Goal: Task Accomplishment & Management: Use online tool/utility

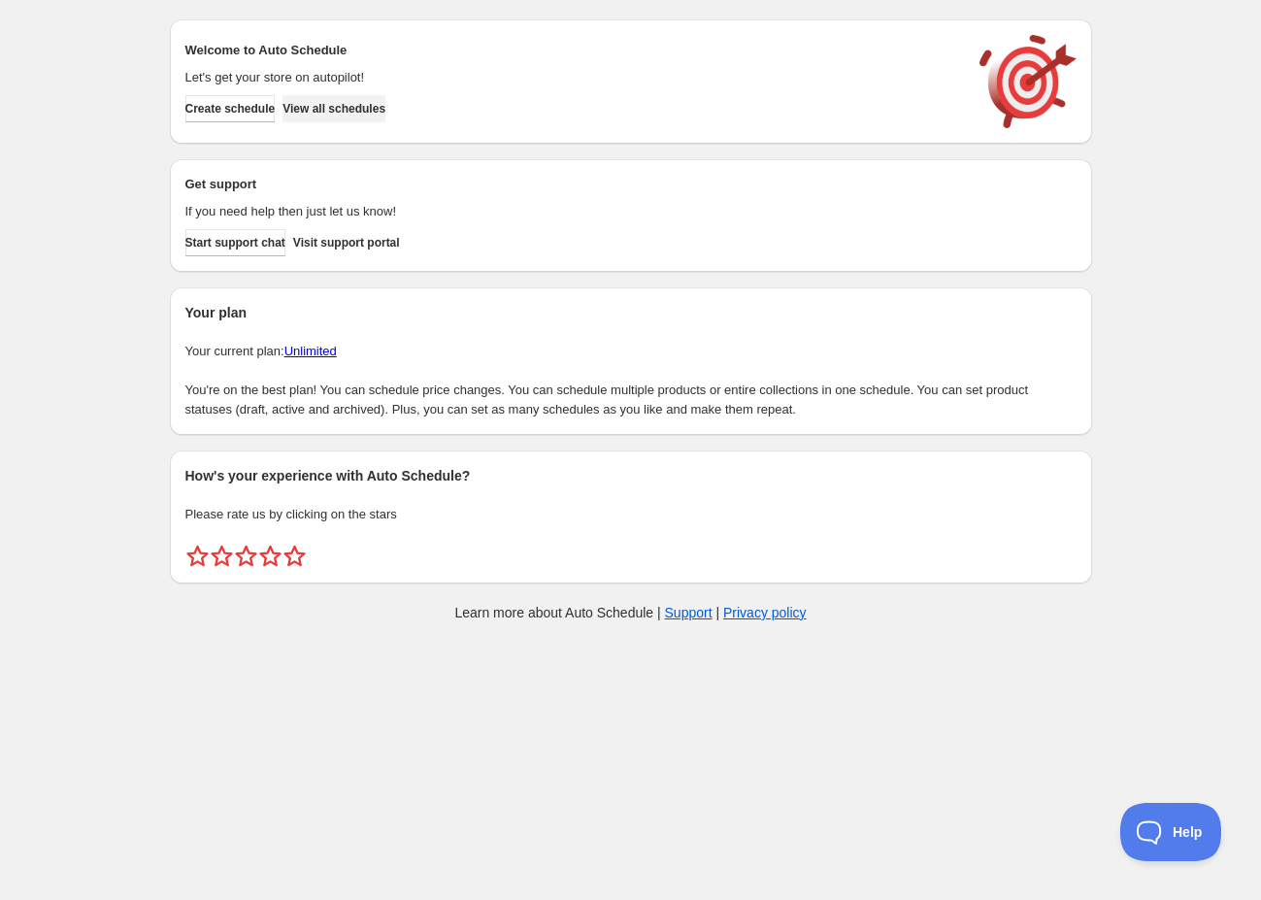
click at [357, 115] on span "View all schedules" at bounding box center [334, 109] width 103 height 16
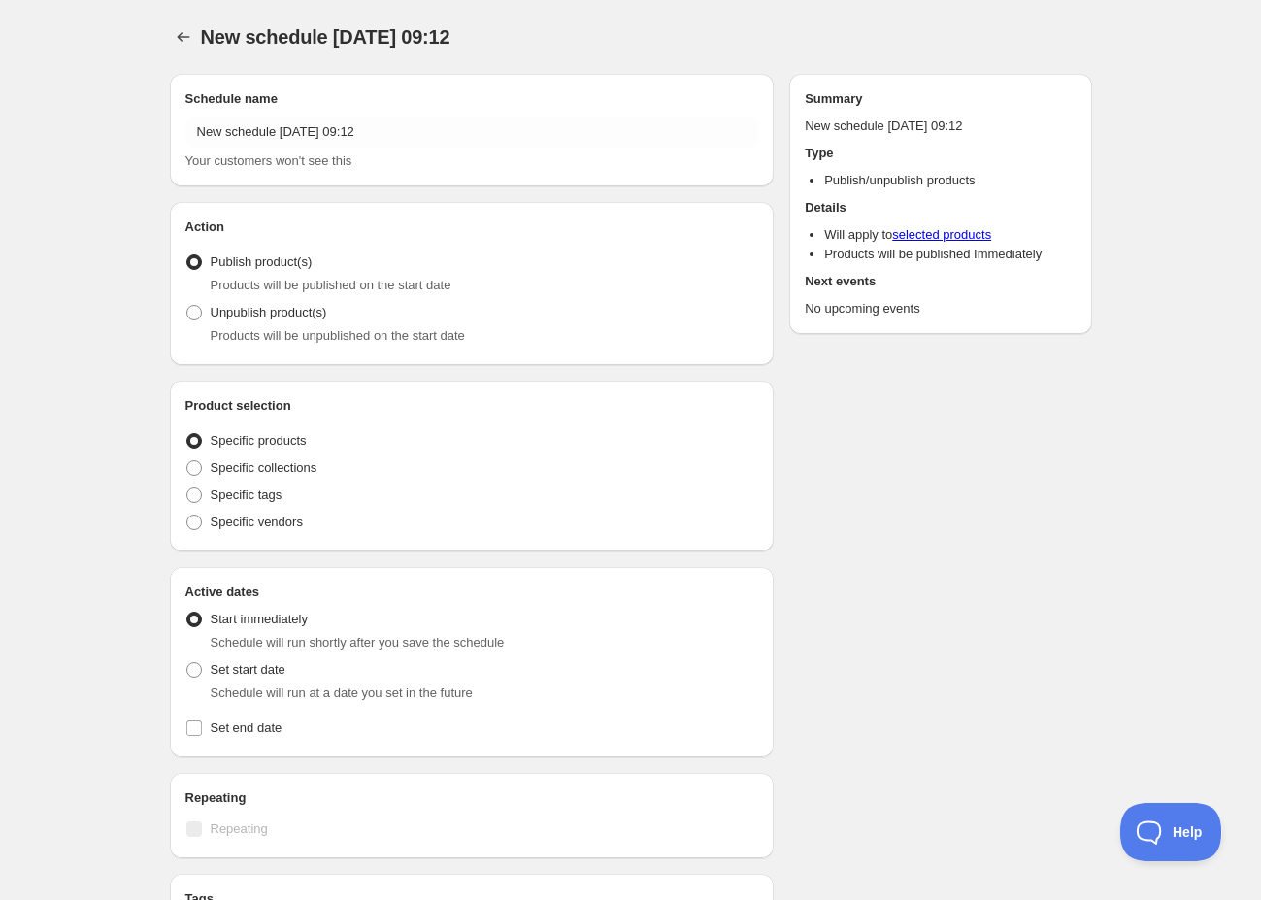
radio input "true"
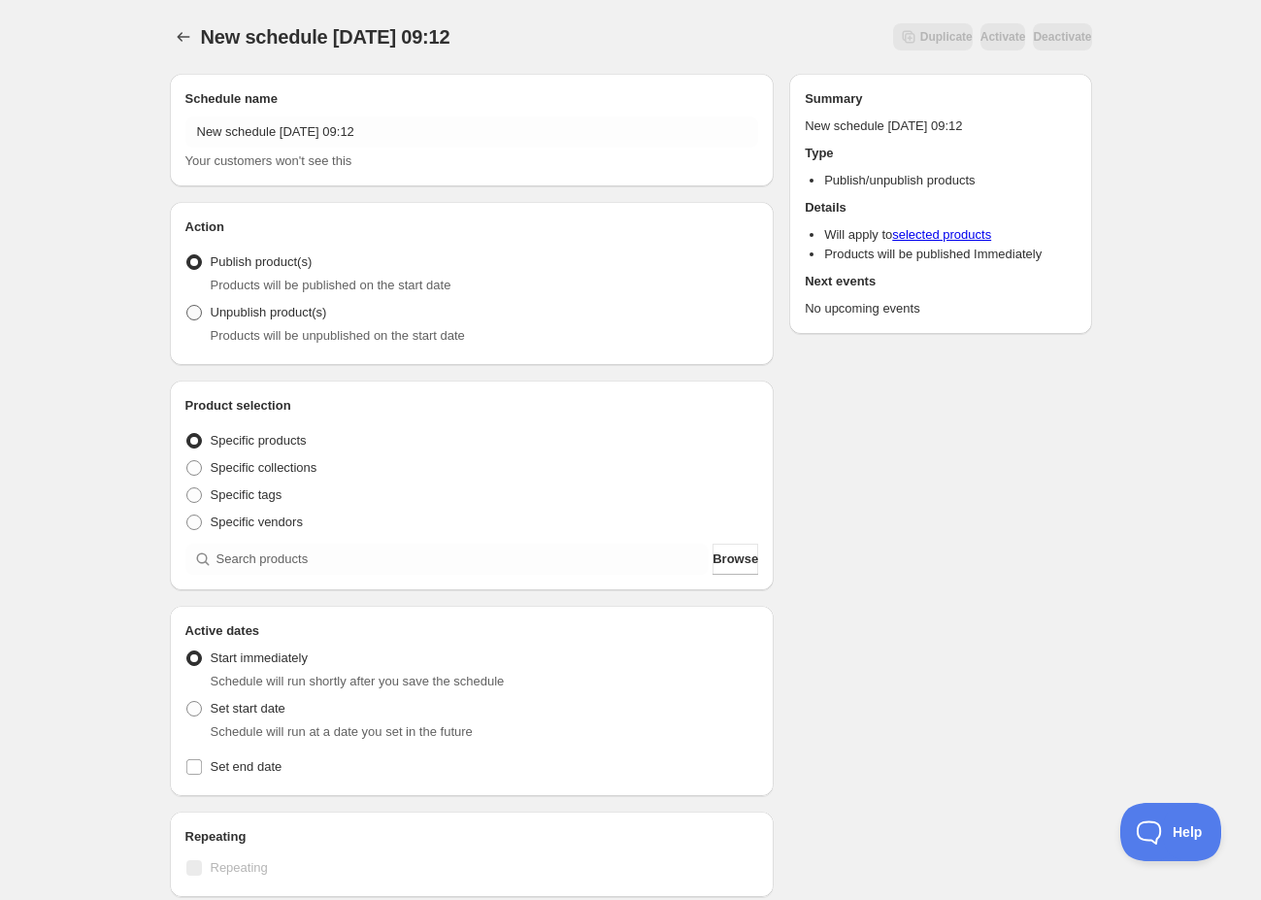
click at [206, 318] on label "Unpublish product(s)" at bounding box center [256, 312] width 142 height 27
click at [187, 306] on input "Unpublish product(s)" at bounding box center [186, 305] width 1 height 1
radio input "true"
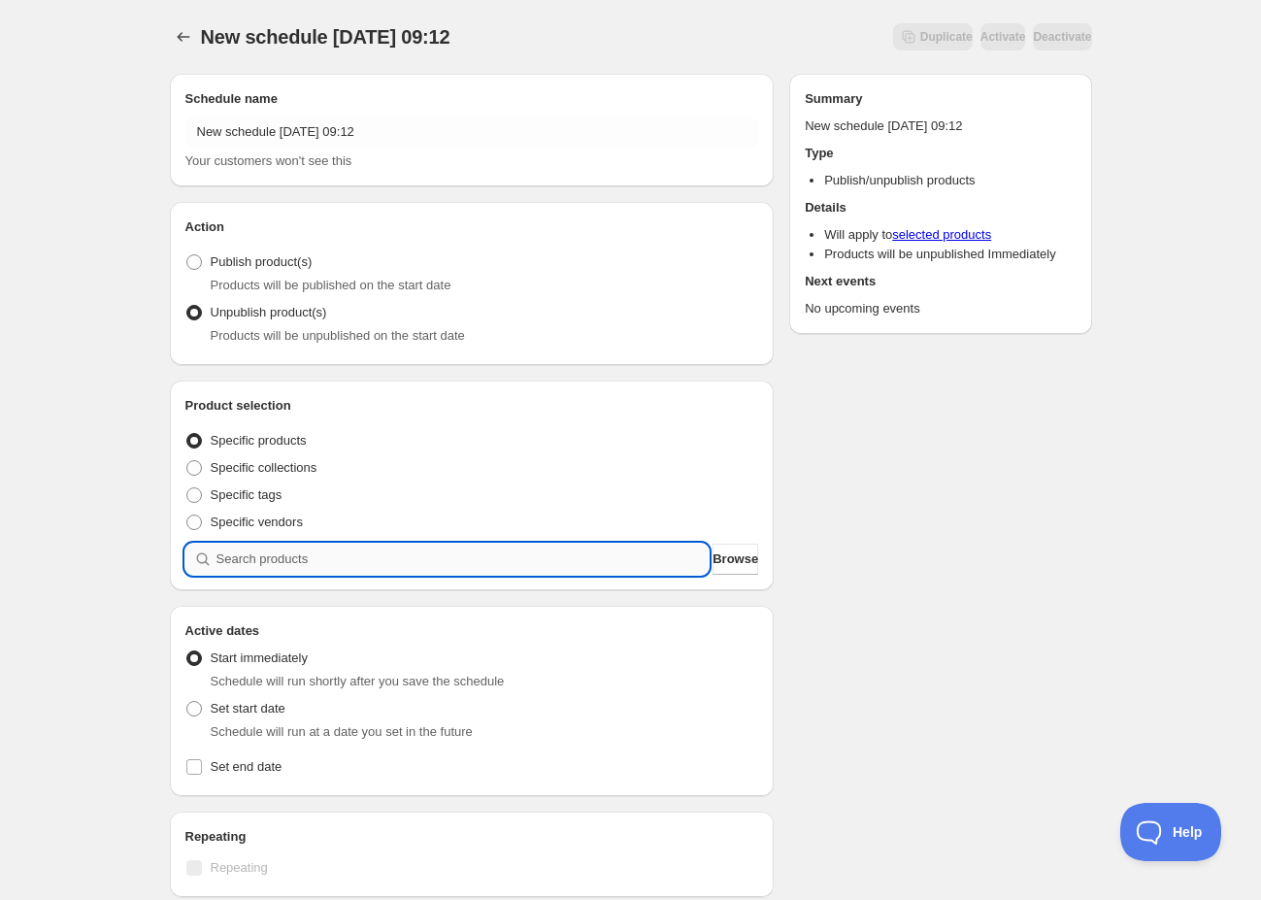
click at [280, 556] on input "search" at bounding box center [463, 559] width 493 height 31
type input "b"
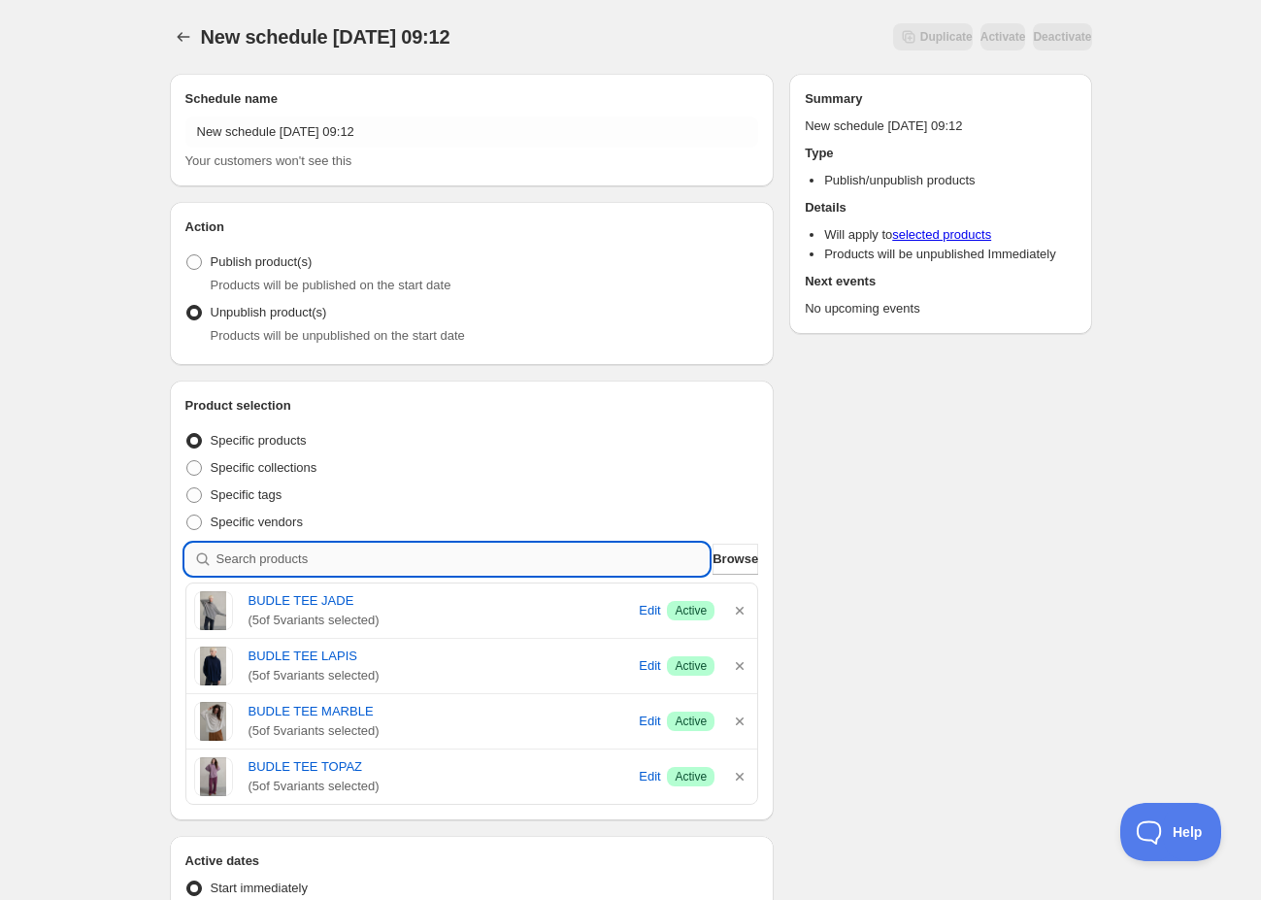
click at [319, 563] on input "search" at bounding box center [463, 559] width 493 height 31
type input "h"
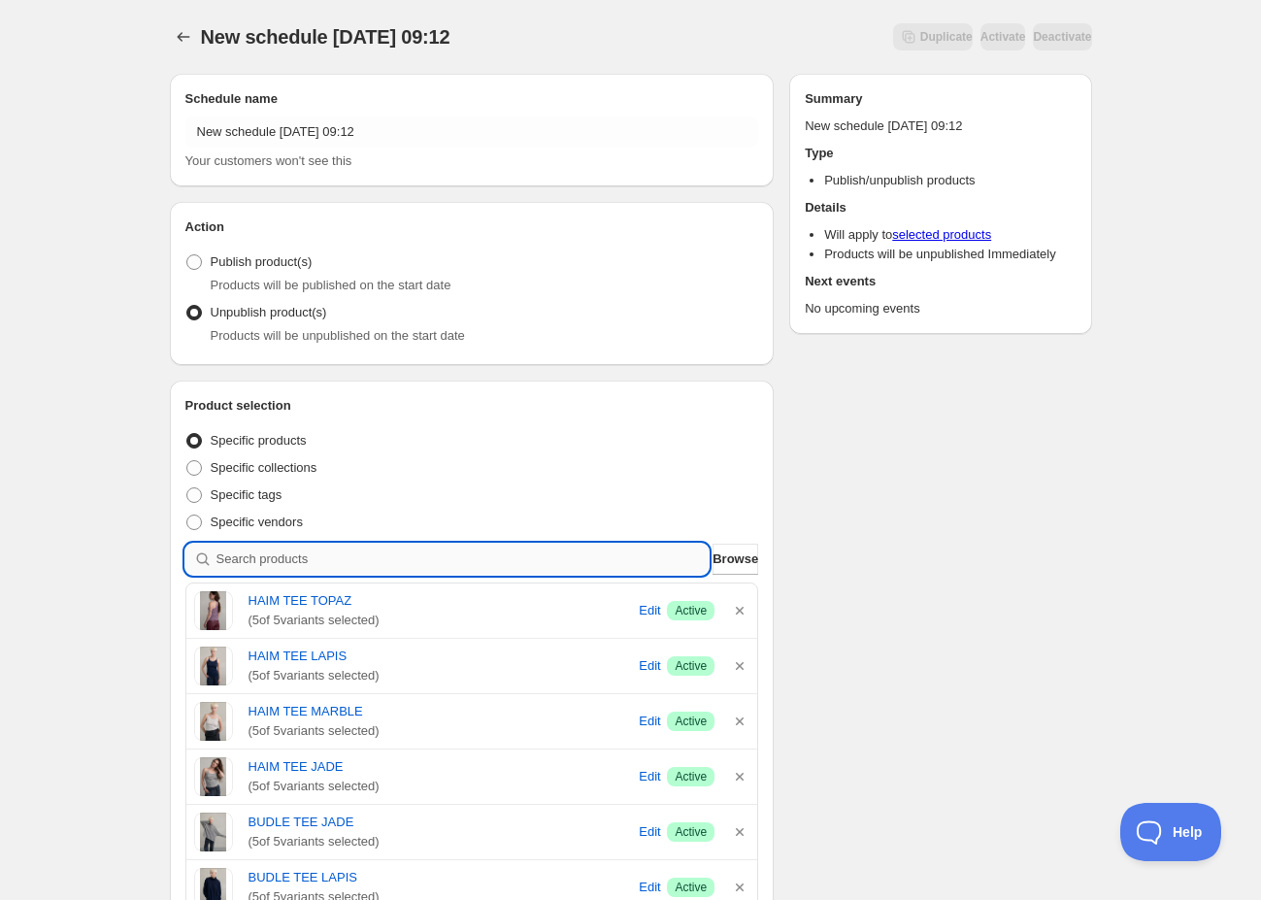
click at [260, 560] on input "search" at bounding box center [463, 559] width 493 height 31
type input "h"
click at [261, 562] on input "search" at bounding box center [463, 559] width 493 height 31
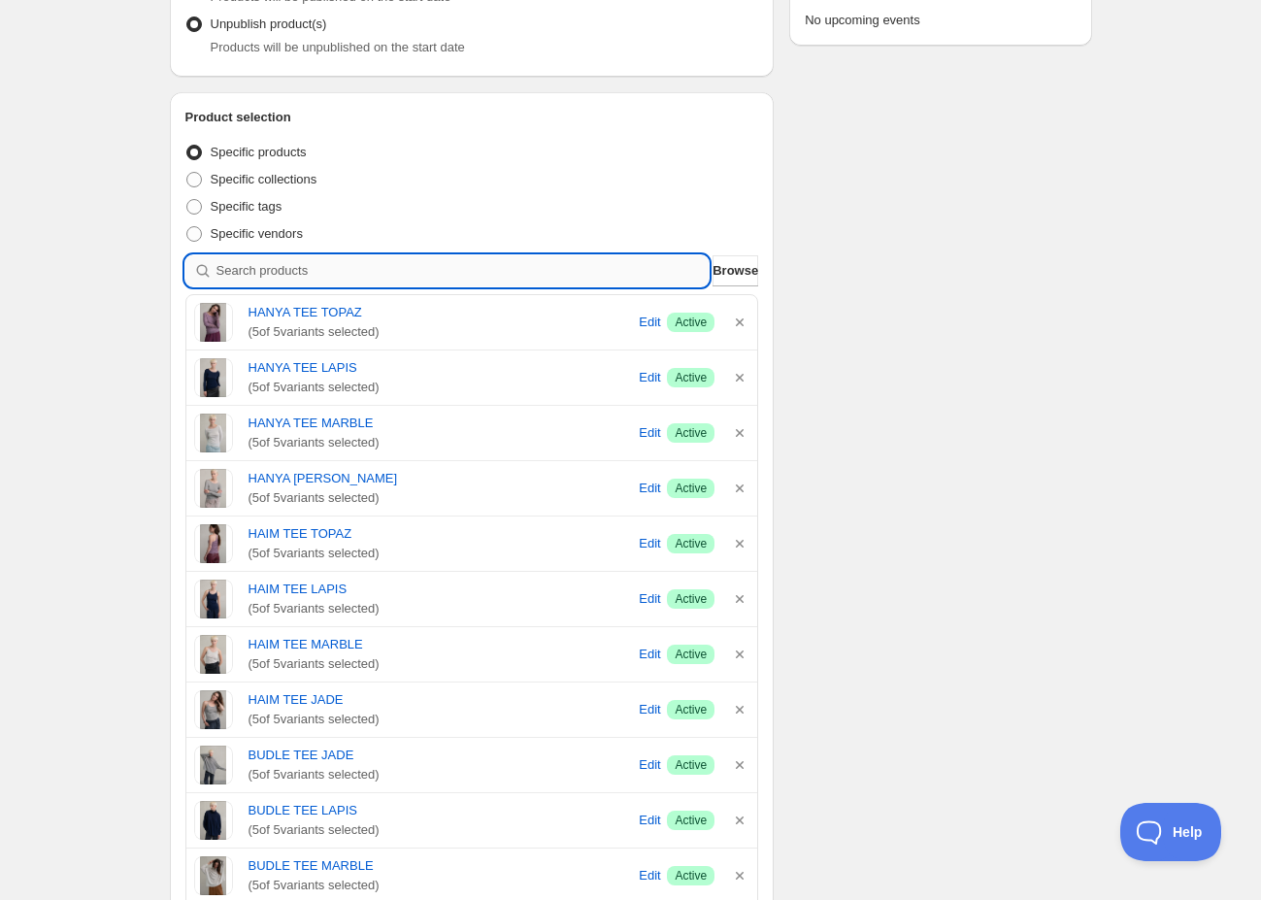
scroll to position [294, 0]
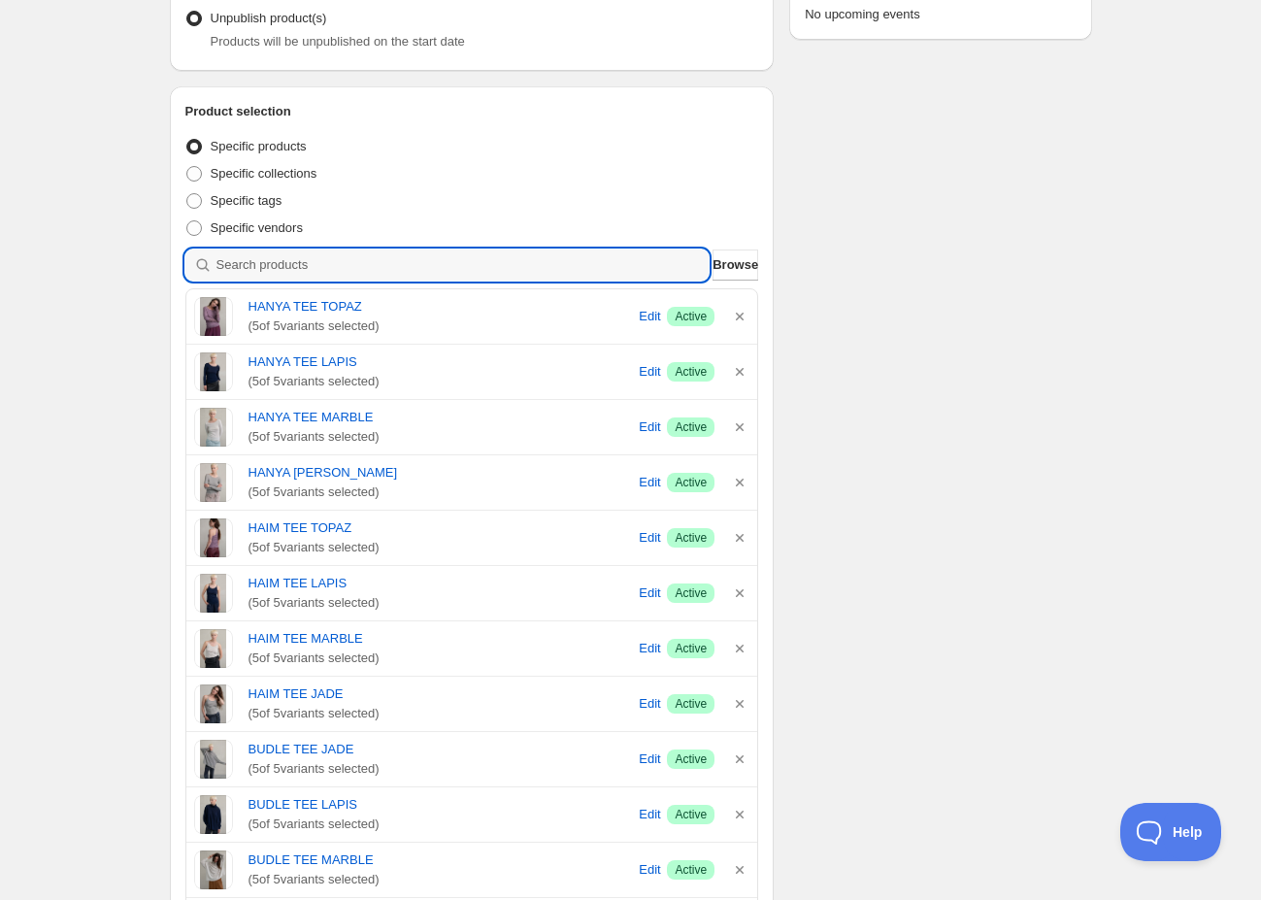
type input "a"
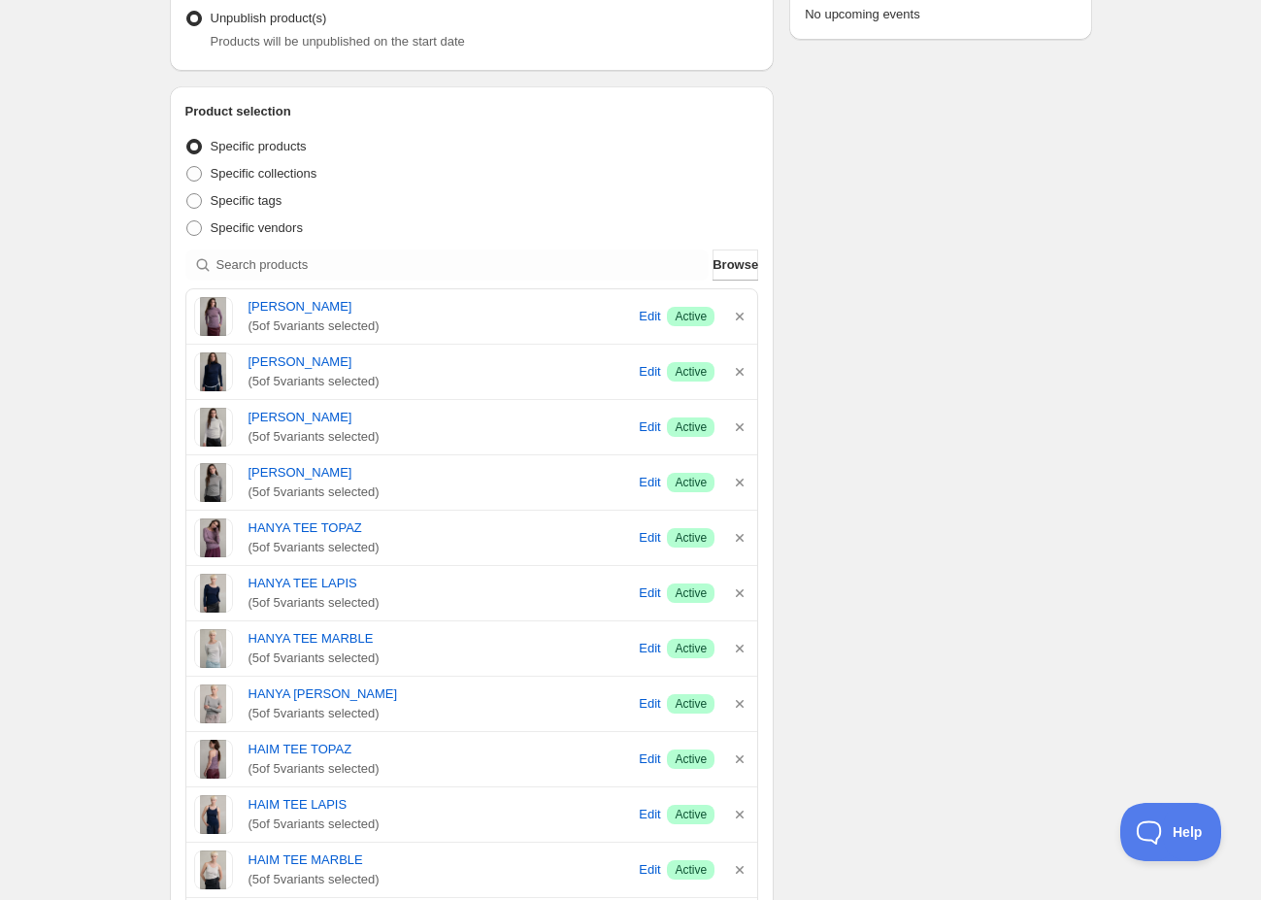
scroll to position [458, 0]
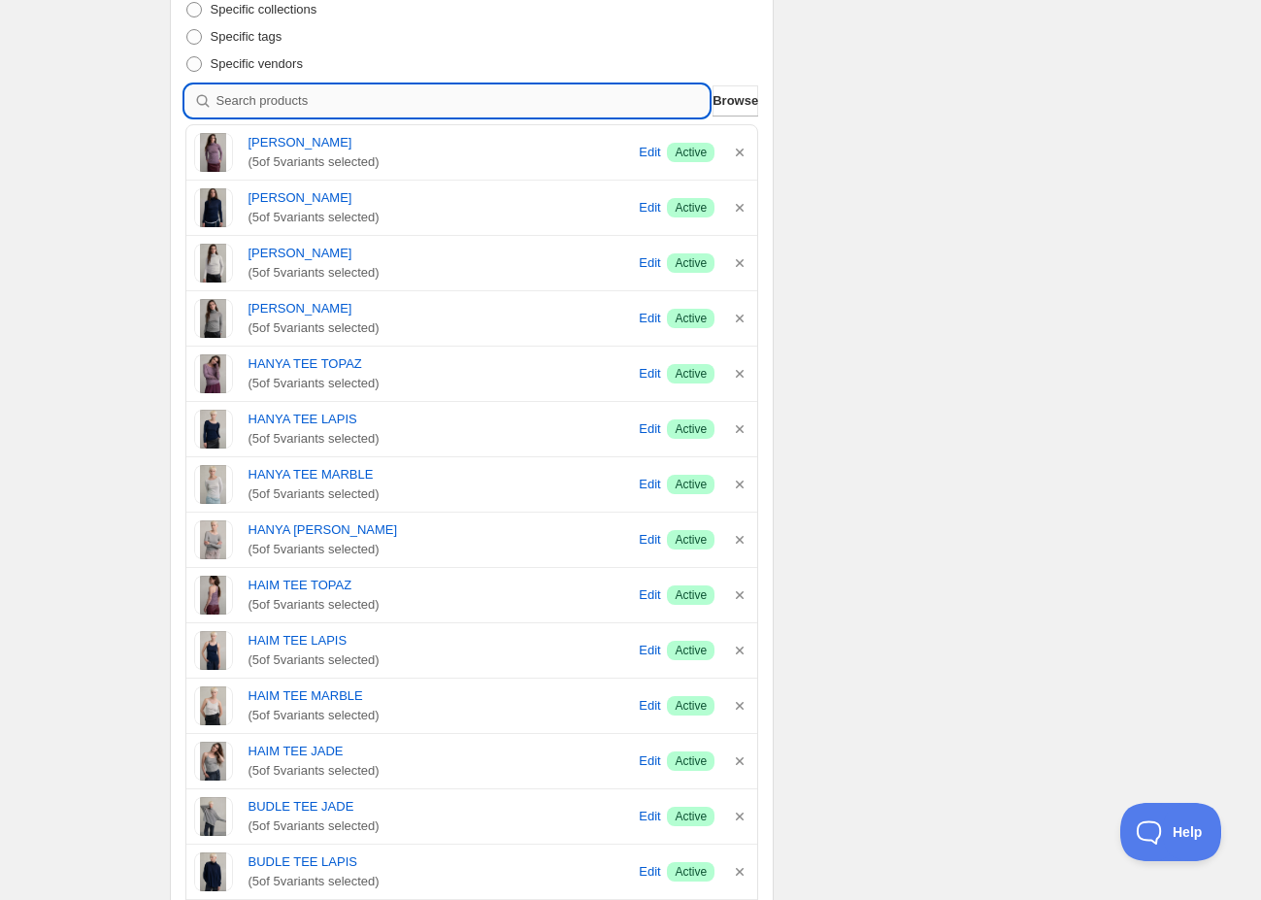
click at [283, 98] on input "search" at bounding box center [463, 100] width 493 height 31
type input "s"
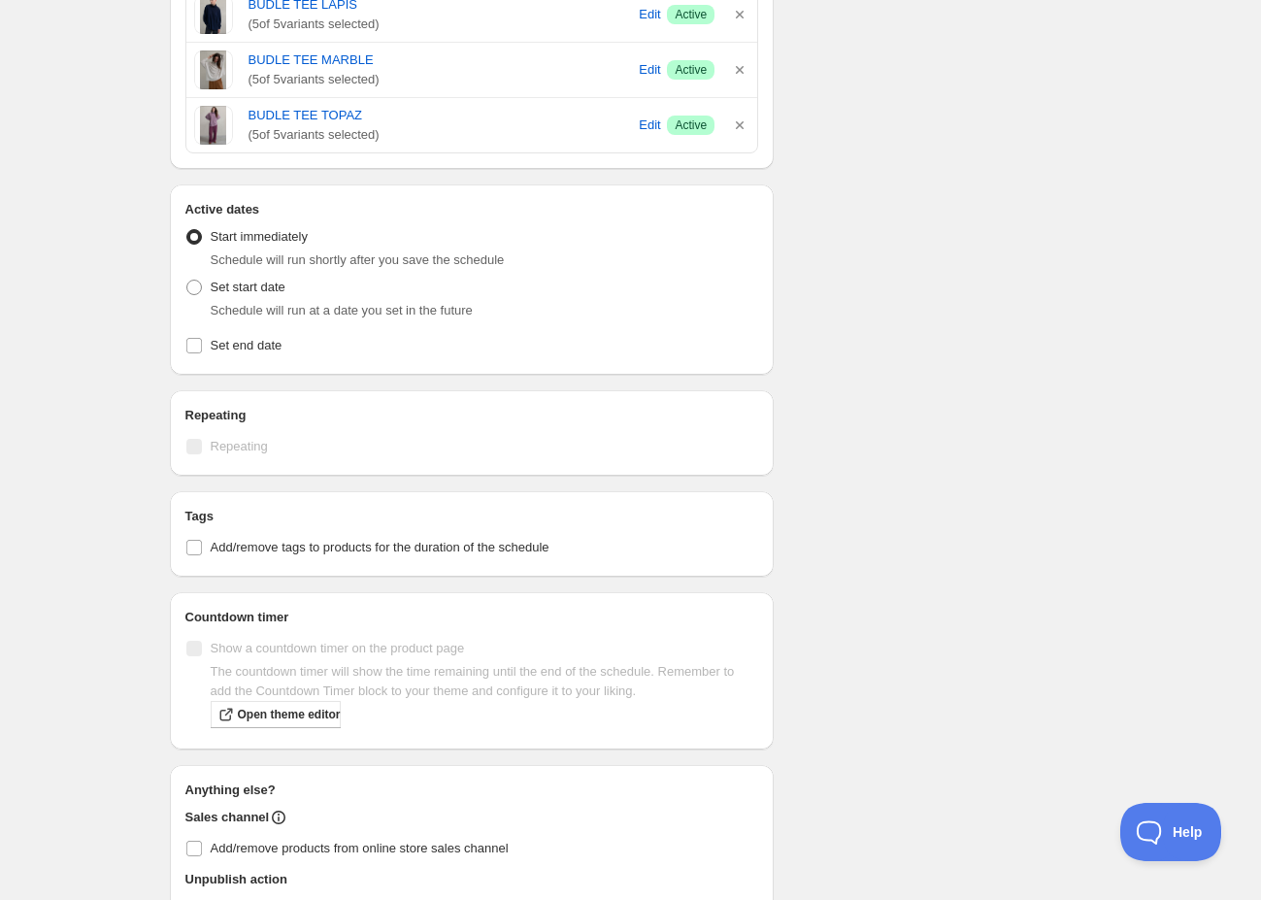
scroll to position [1634, 0]
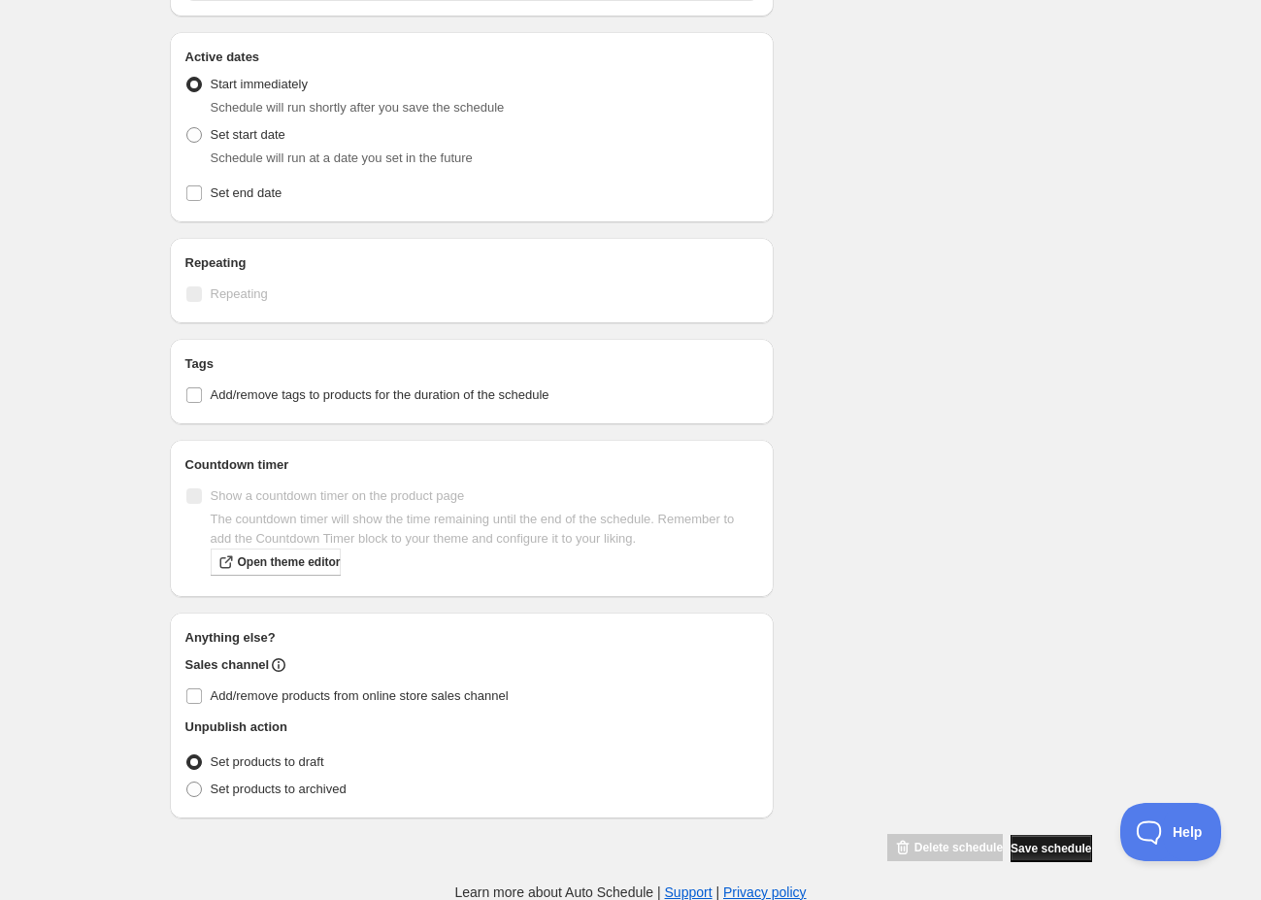
click at [1018, 851] on span "Save schedule" at bounding box center [1051, 849] width 81 height 16
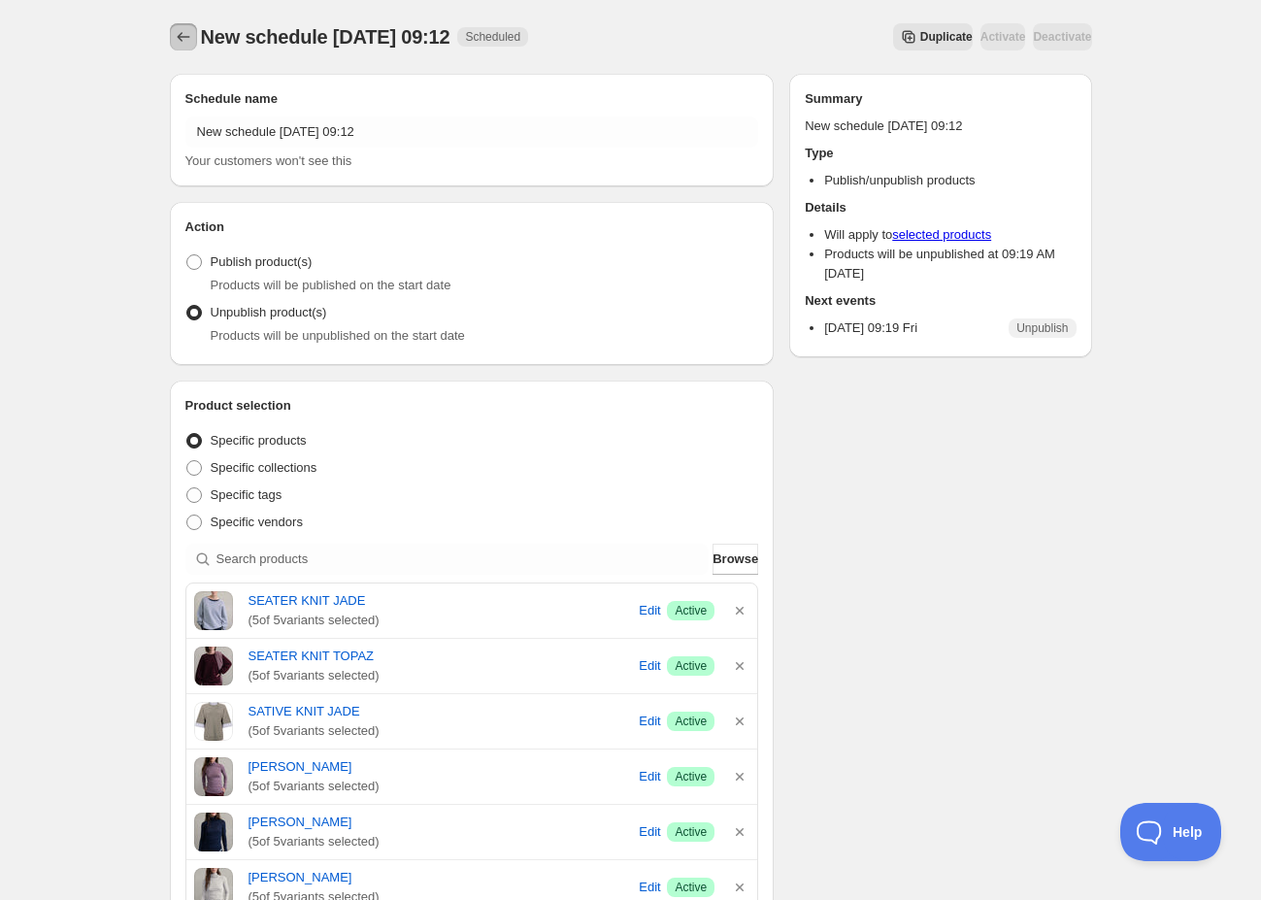
click at [184, 36] on icon "Schedules" at bounding box center [183, 36] width 19 height 19
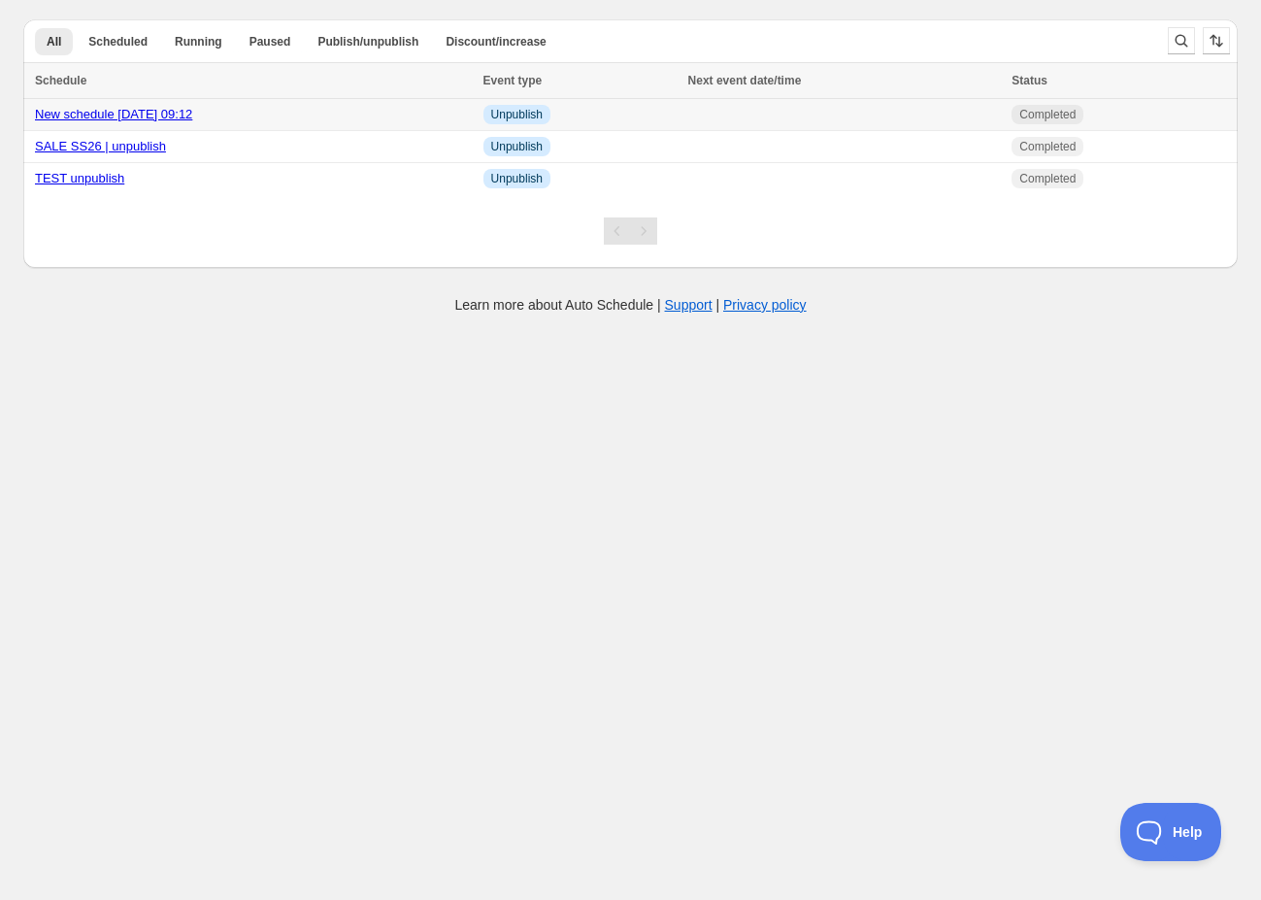
click at [177, 112] on link "New schedule [DATE] 09:12" at bounding box center [113, 114] width 157 height 15
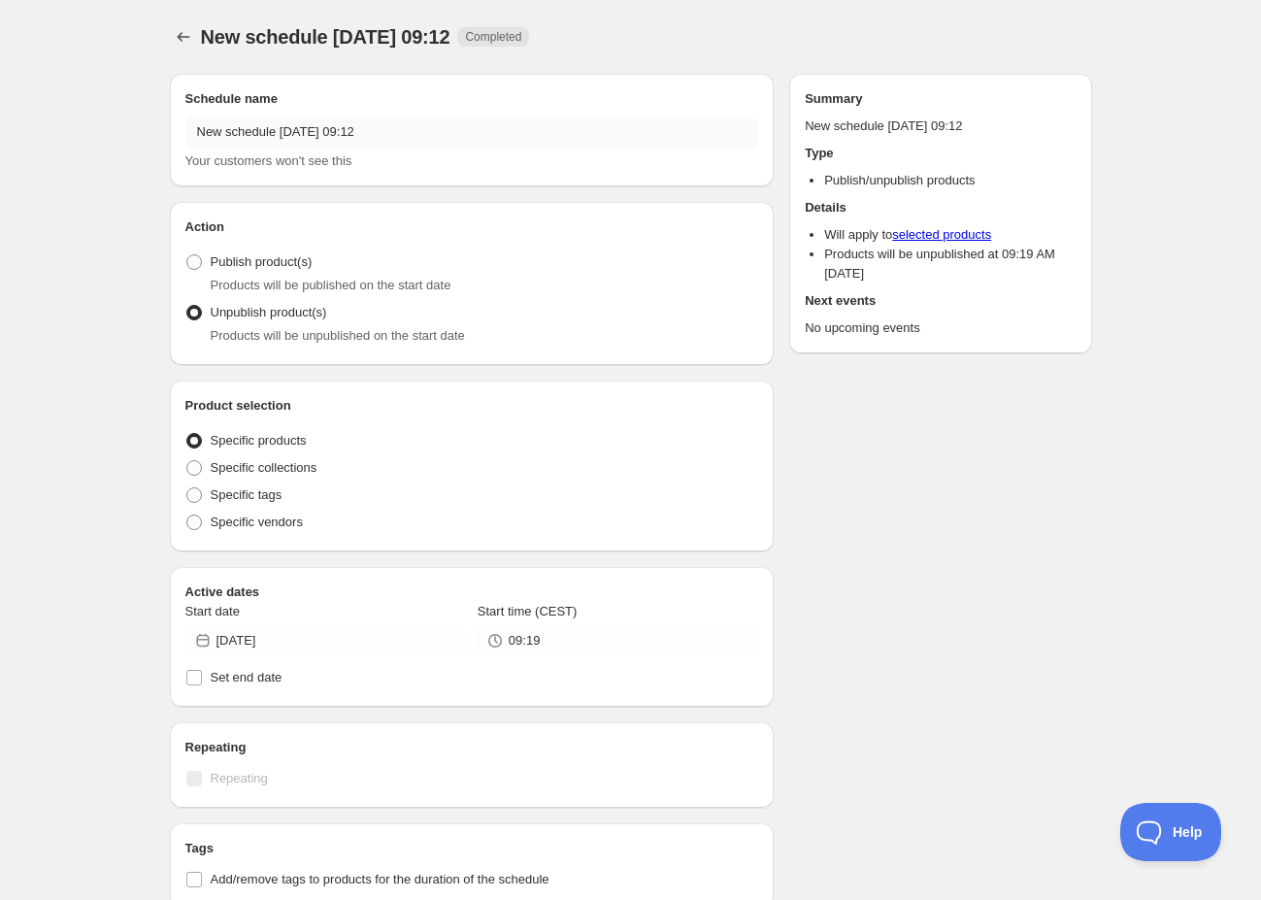
radio input "true"
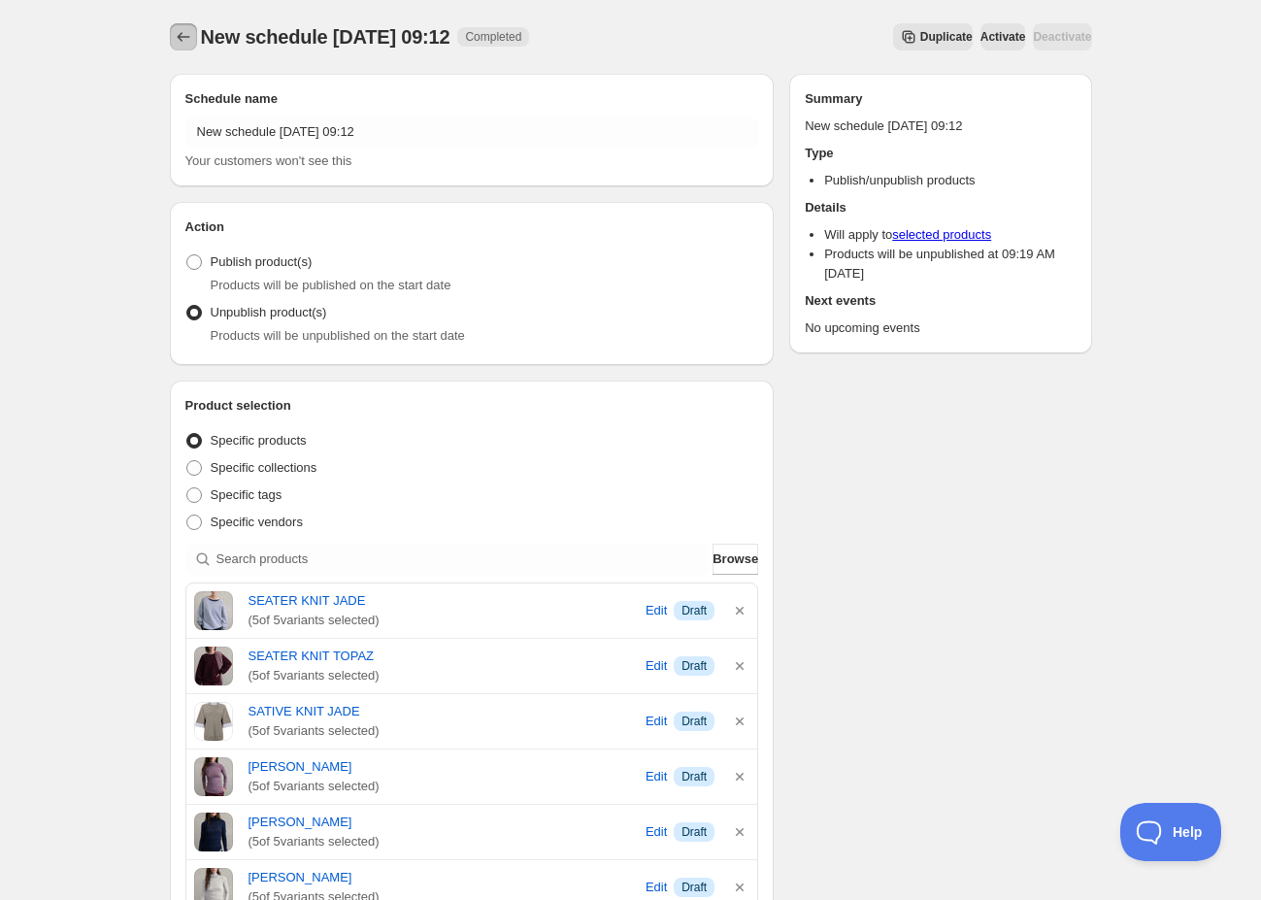
click at [176, 34] on icon "Schedules" at bounding box center [183, 36] width 19 height 19
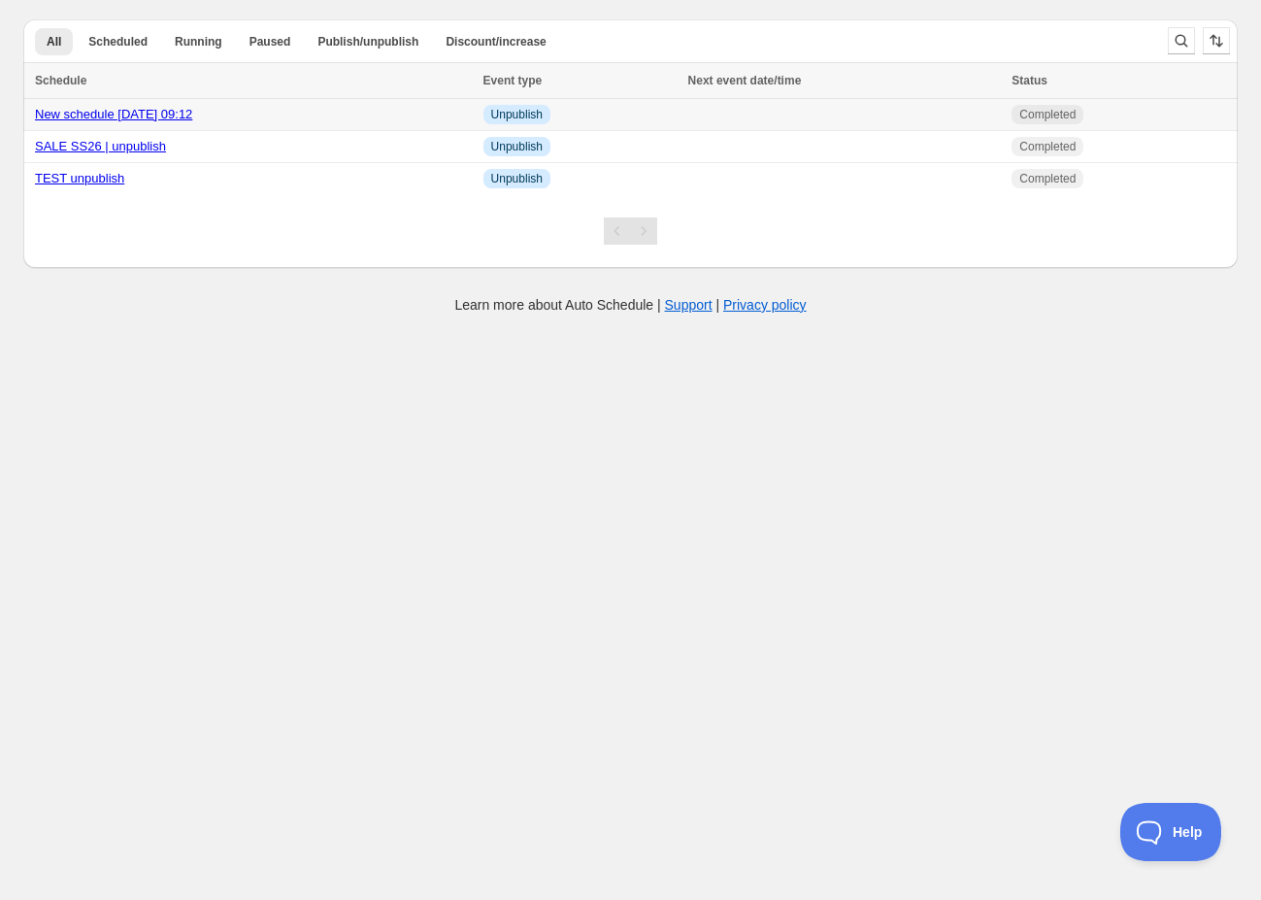
click at [1071, 117] on span "Completed" at bounding box center [1048, 115] width 56 height 16
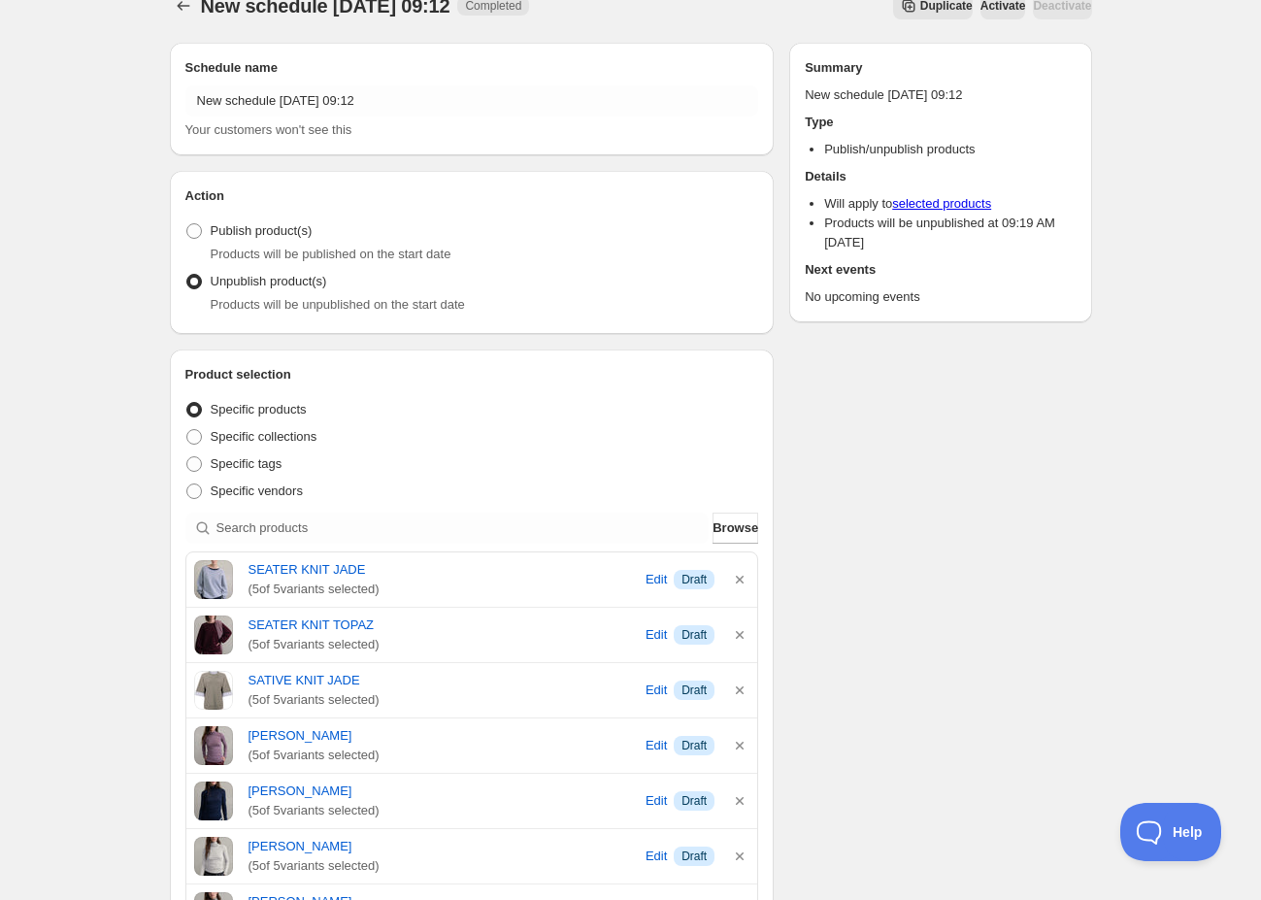
scroll to position [547, 0]
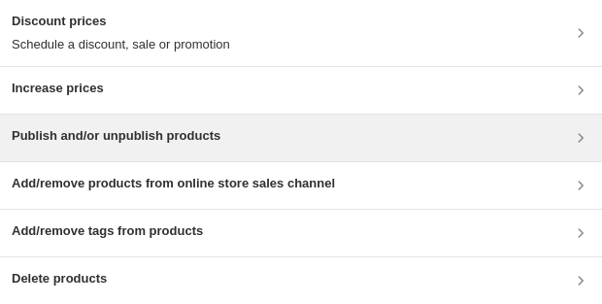
click at [147, 143] on h3 "Publish and/or unpublish products" at bounding box center [116, 135] width 209 height 19
